Goal: Task Accomplishment & Management: Manage account settings

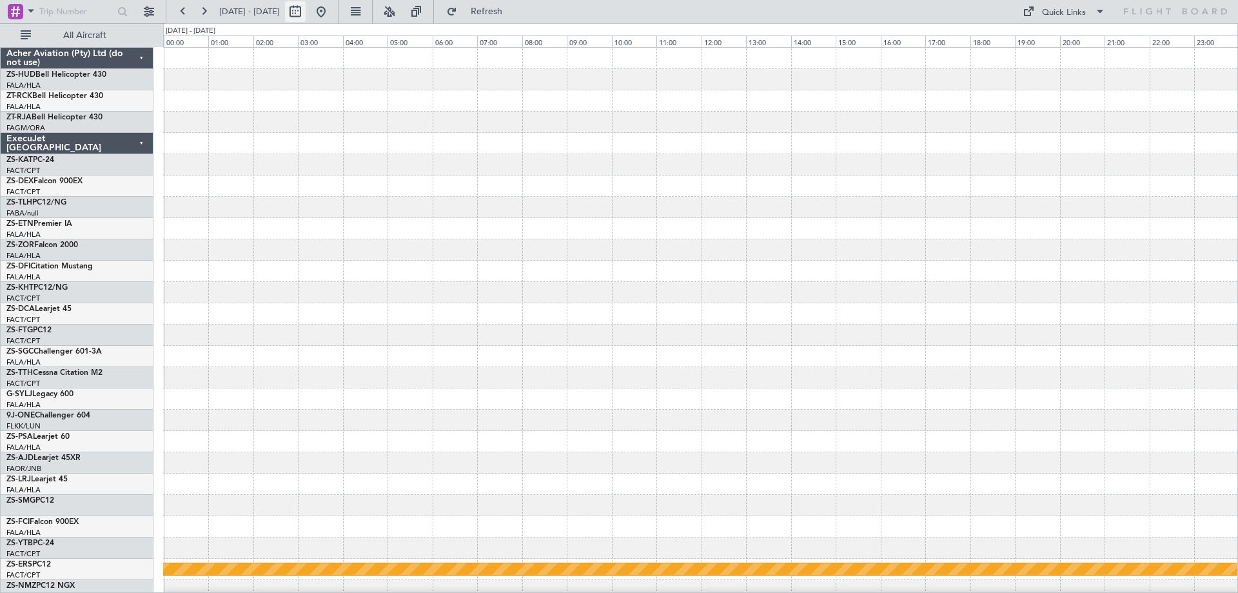
click at [306, 15] on button at bounding box center [295, 11] width 21 height 21
select select "11"
select select "2025"
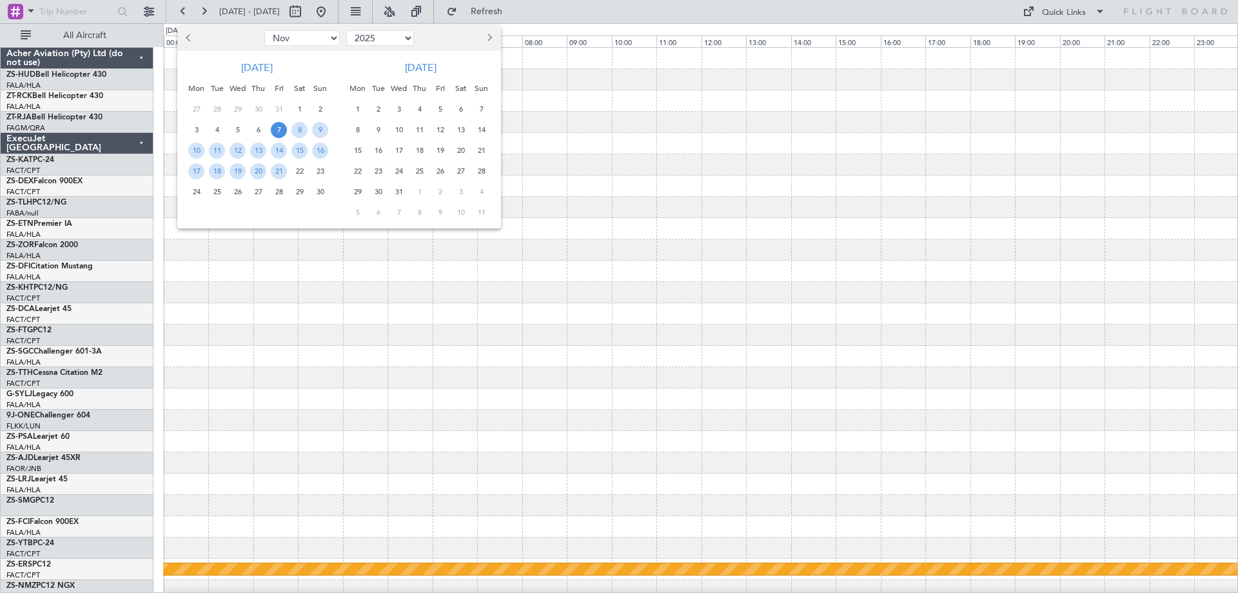
click at [190, 38] on span "Previous month" at bounding box center [190, 38] width 8 height 8
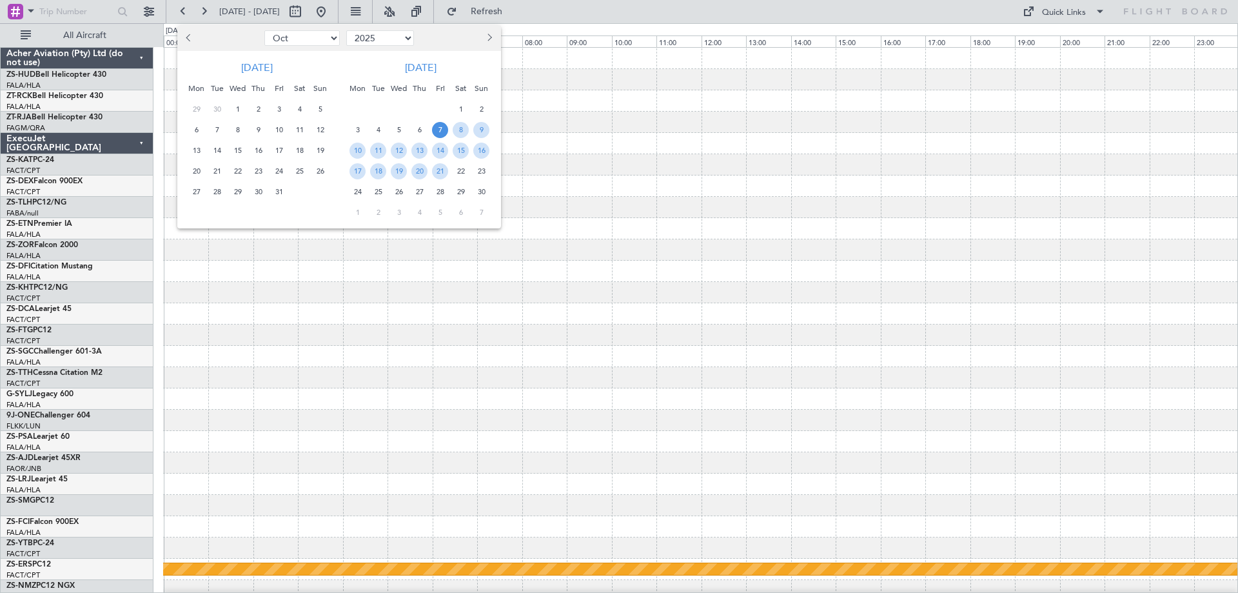
click at [195, 37] on button "Previous month" at bounding box center [189, 38] width 14 height 21
click at [188, 36] on span "Previous month" at bounding box center [190, 38] width 8 height 8
select select "8"
click at [282, 175] on span "22" at bounding box center [279, 171] width 16 height 16
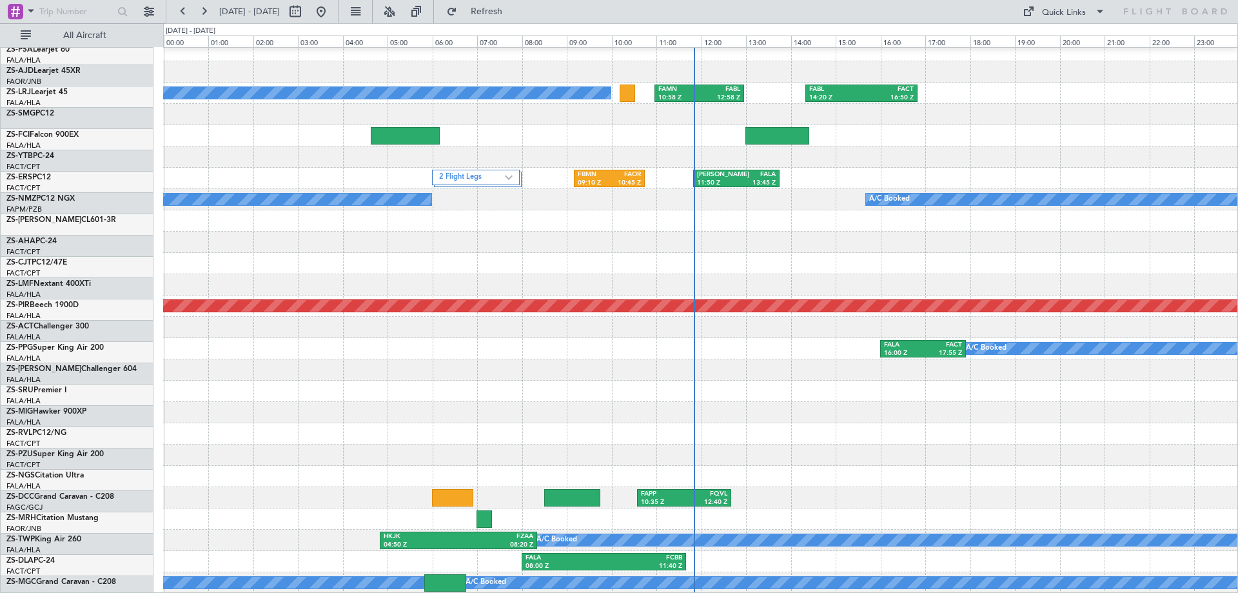
scroll to position [731, 0]
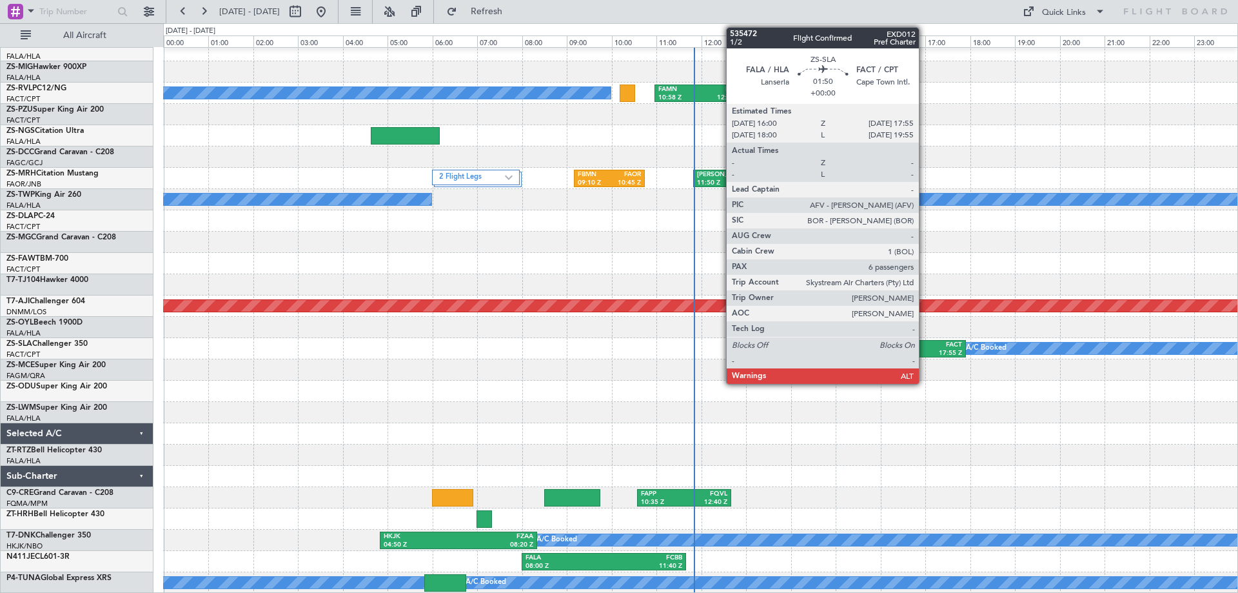
click at [925, 348] on div "FACT" at bounding box center [942, 344] width 39 height 9
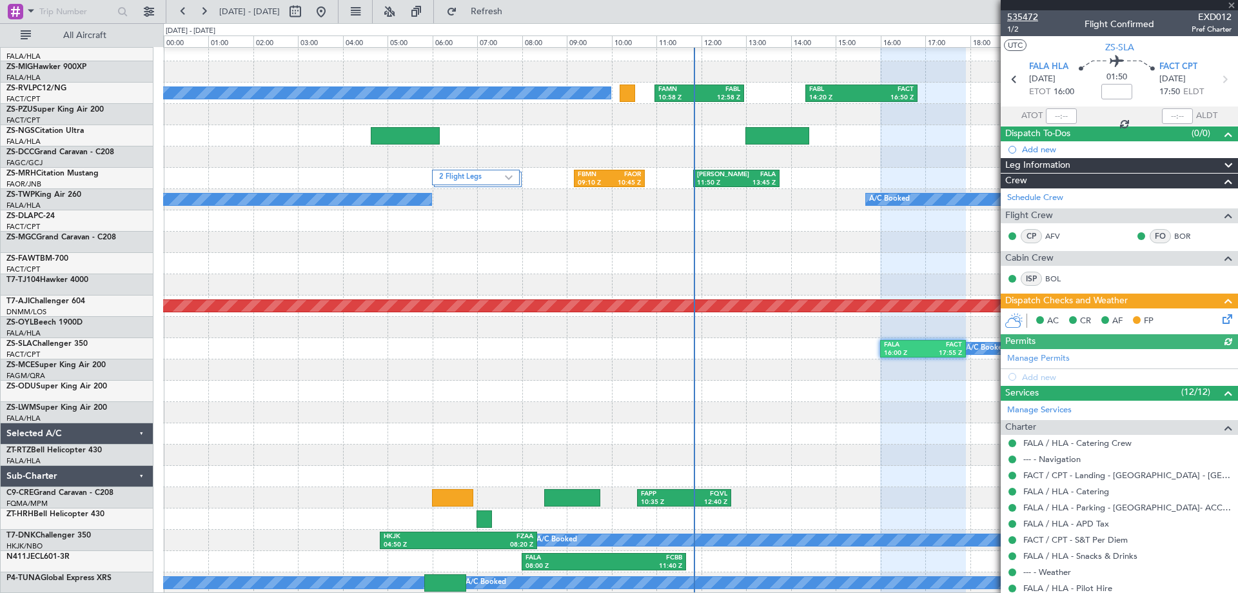
click at [1026, 16] on span "535472" at bounding box center [1022, 17] width 31 height 14
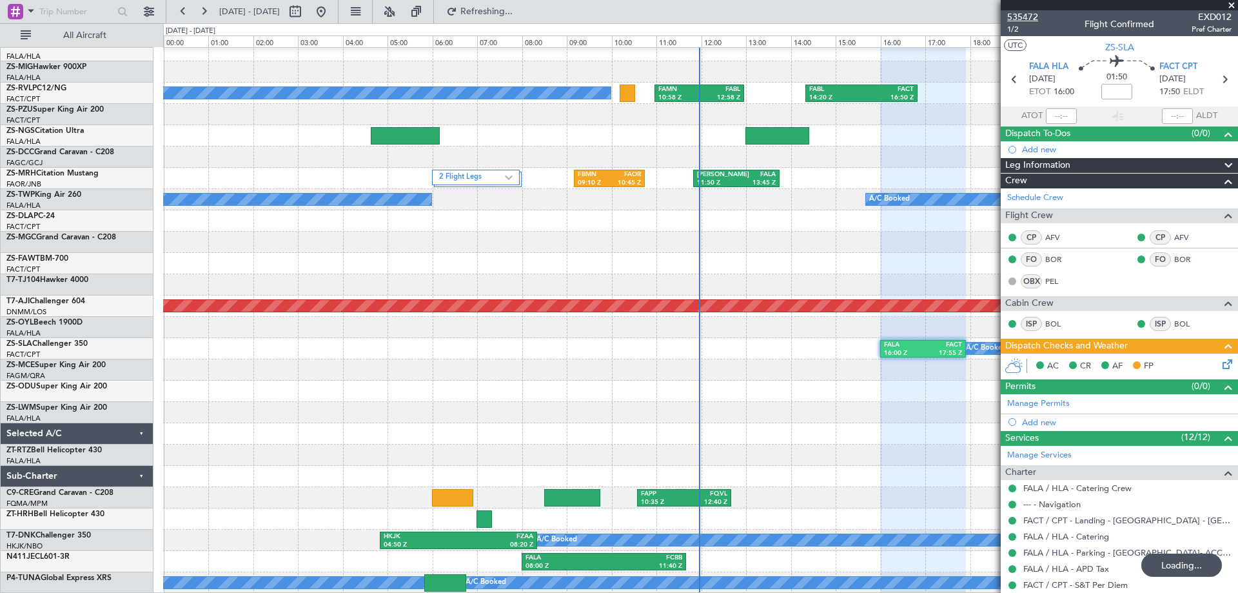
type input "8"
